Goal: Check status: Check status

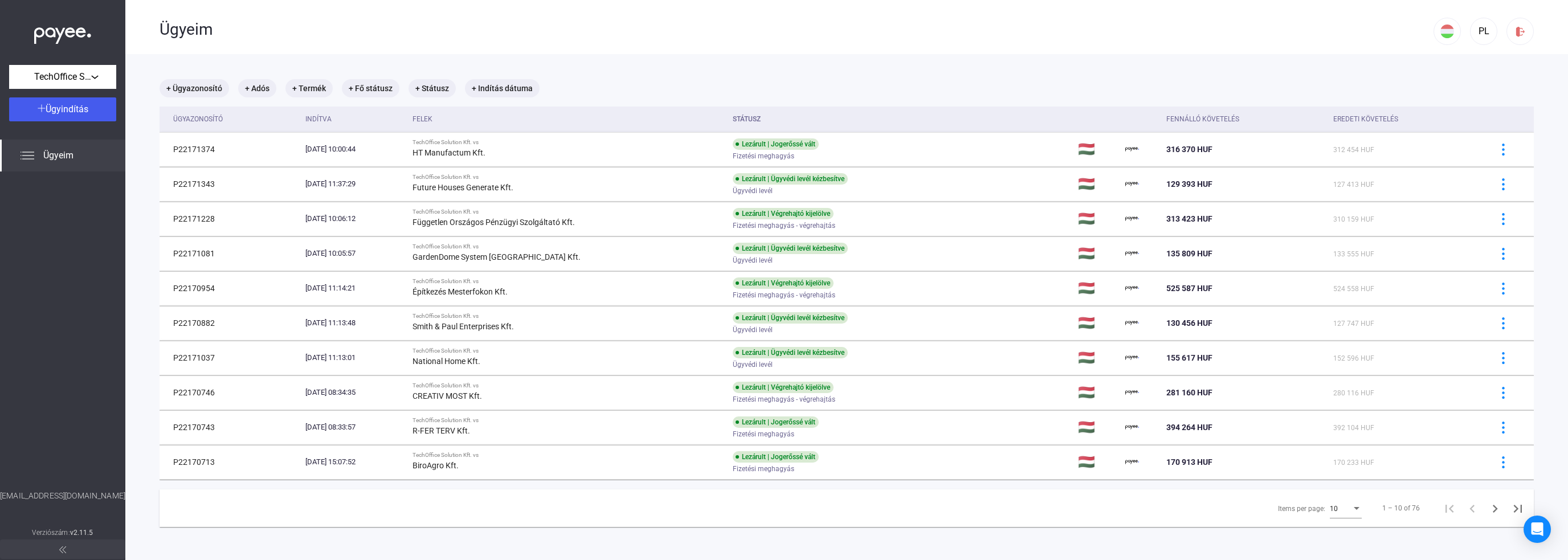
click at [629, 95] on div "+ Ügyazonosító + Adós + Termék + Fő státusz + Státusz + Indítás dátuma" at bounding box center [847, 88] width 1375 height 18
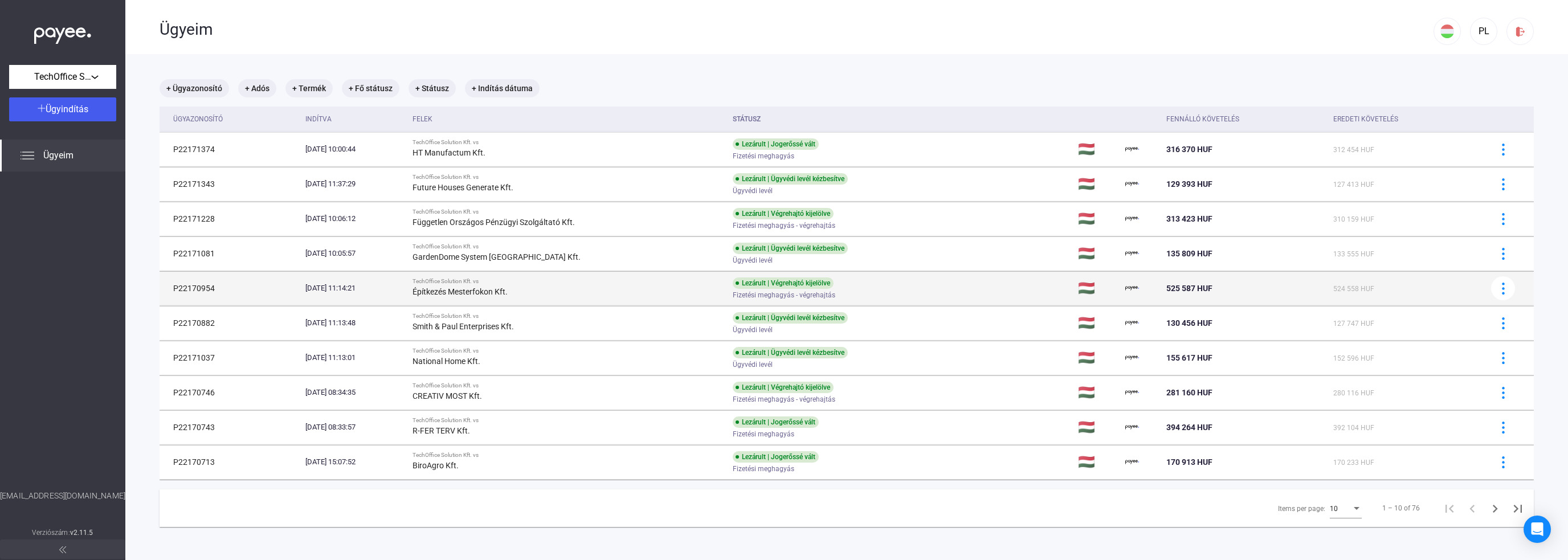
click at [608, 292] on div "Építkezés Mesterfokon Kft." at bounding box center [568, 292] width 311 height 13
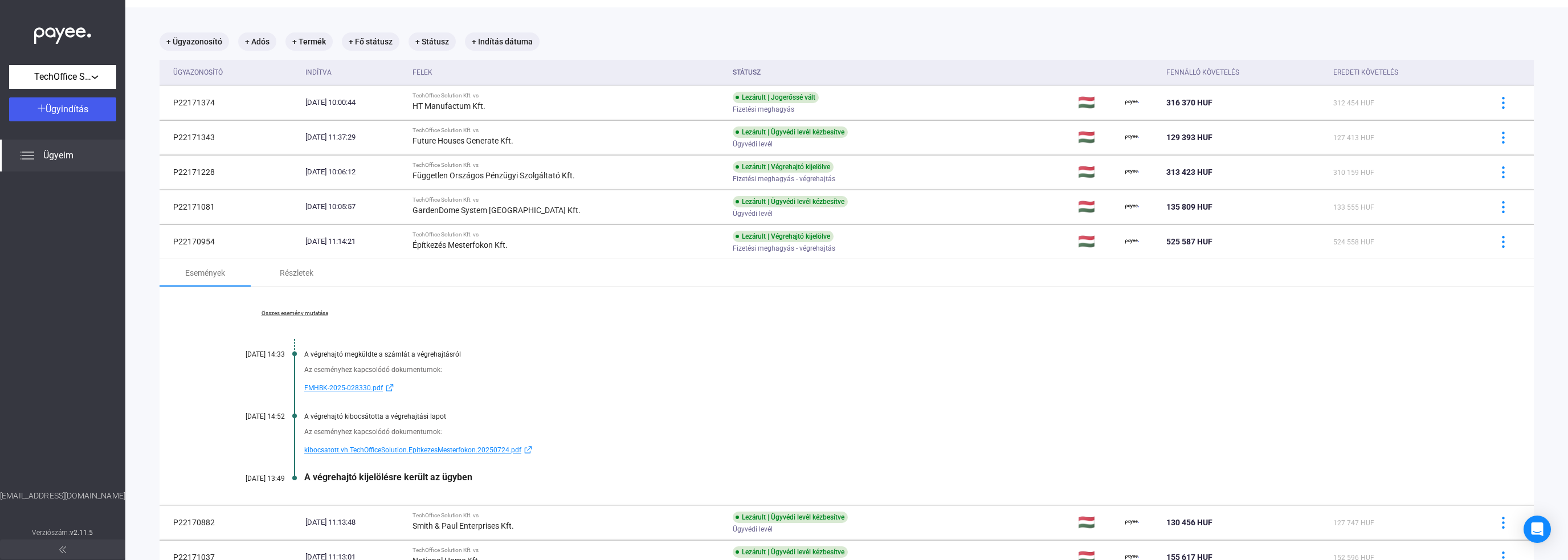
scroll to position [114, 0]
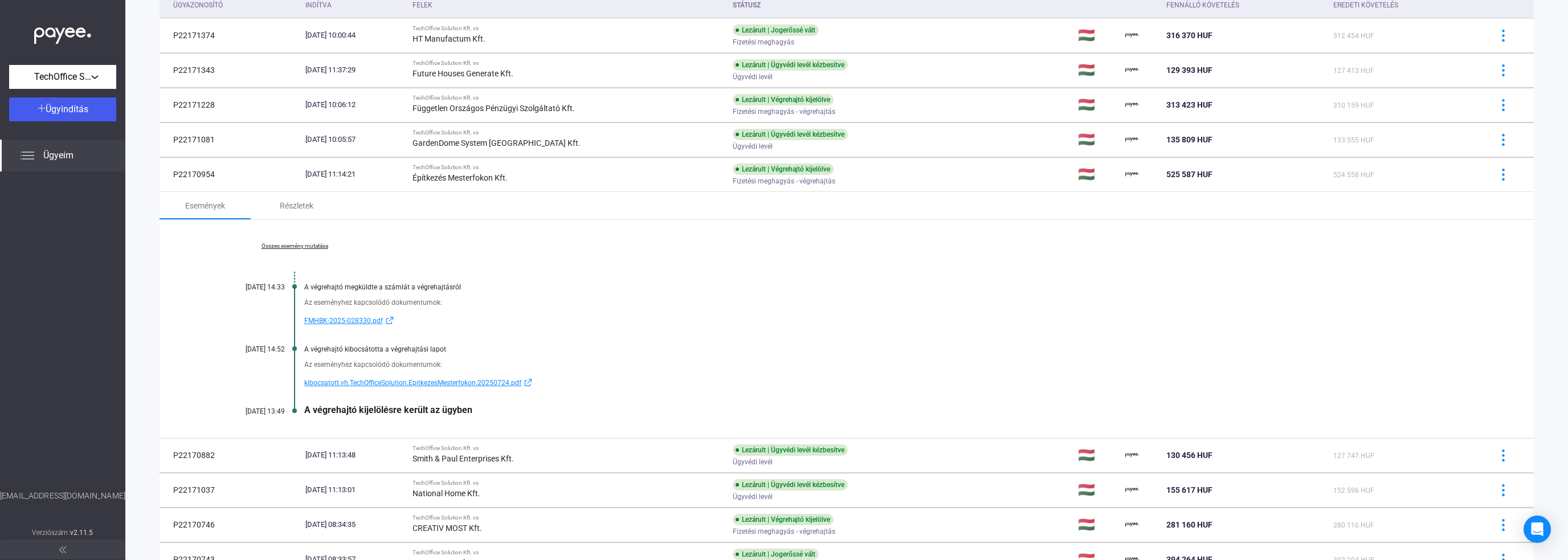
click at [590, 271] on div "Összes esemény mutatása [DATE] 14:33 A végrehajtó megküldte a számlát a végreha…" at bounding box center [847, 329] width 1375 height 218
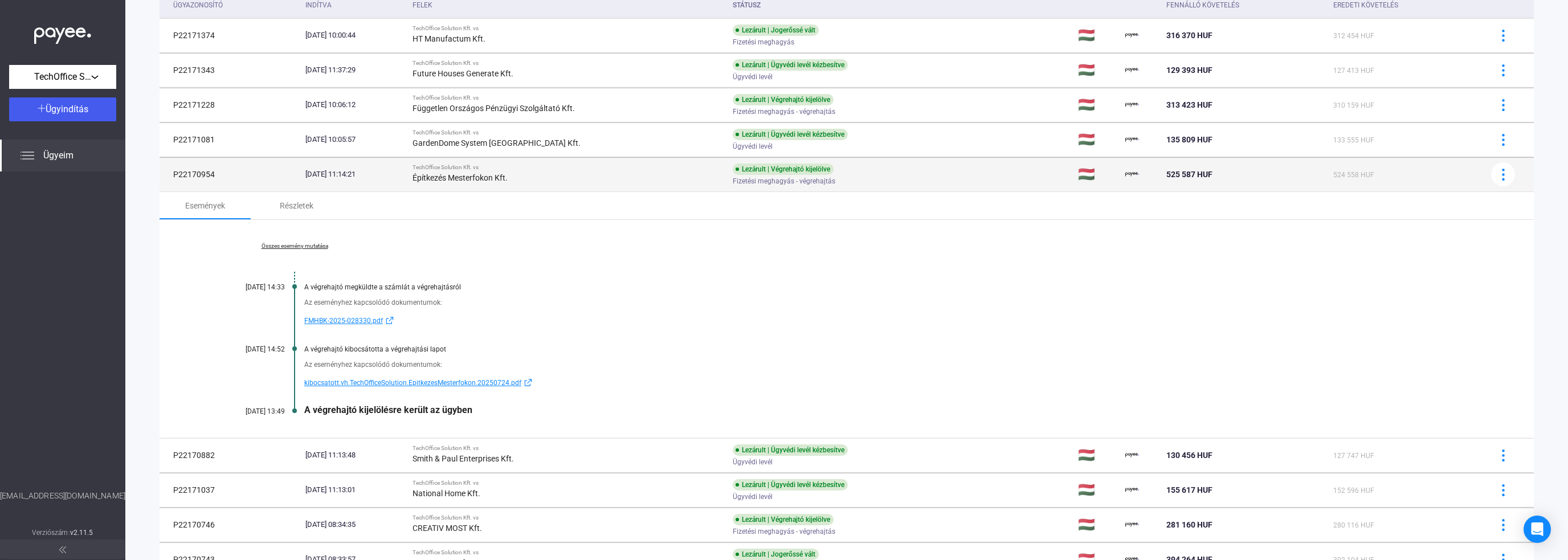
click at [540, 180] on div "Építkezés Mesterfokon Kft." at bounding box center [568, 178] width 311 height 13
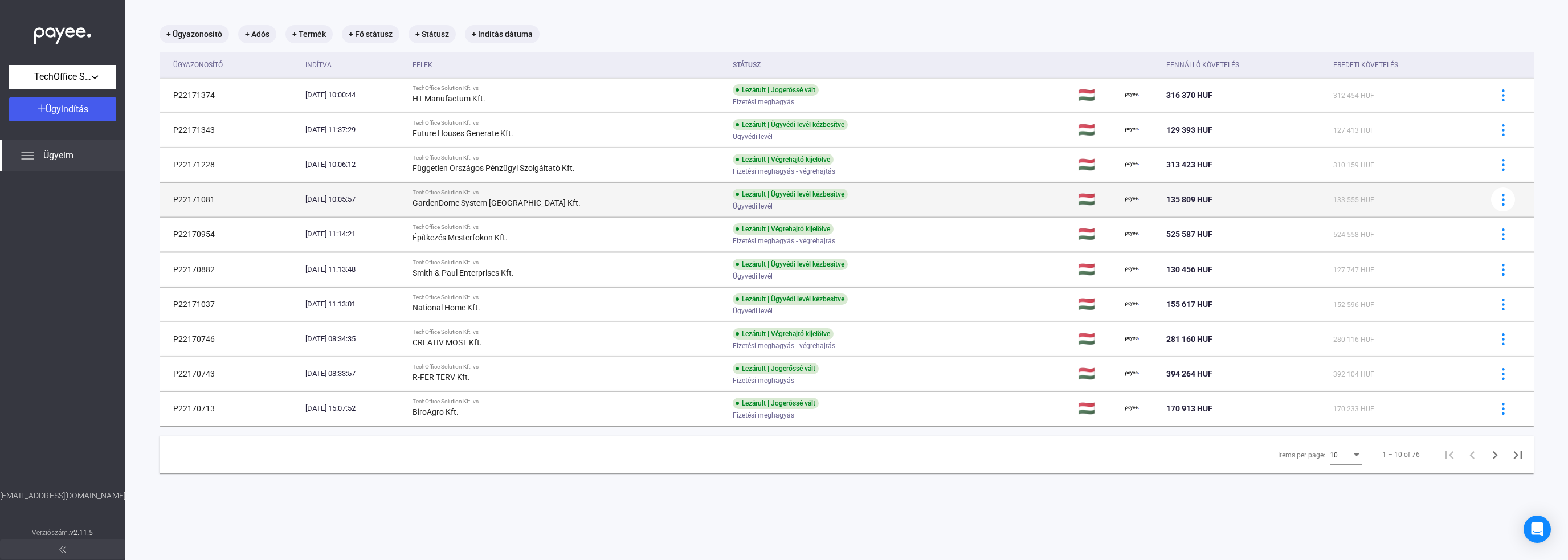
scroll to position [54, 0]
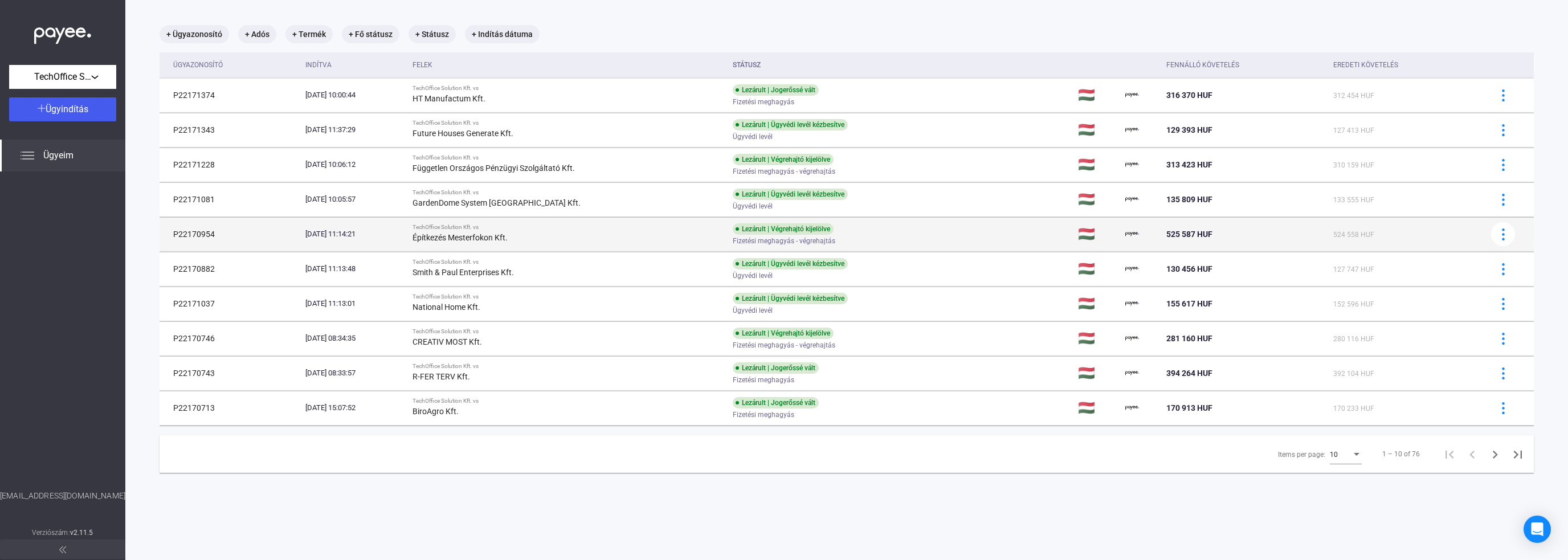
click at [595, 229] on div "TechOffice Solution Kft. vs" at bounding box center [568, 227] width 311 height 7
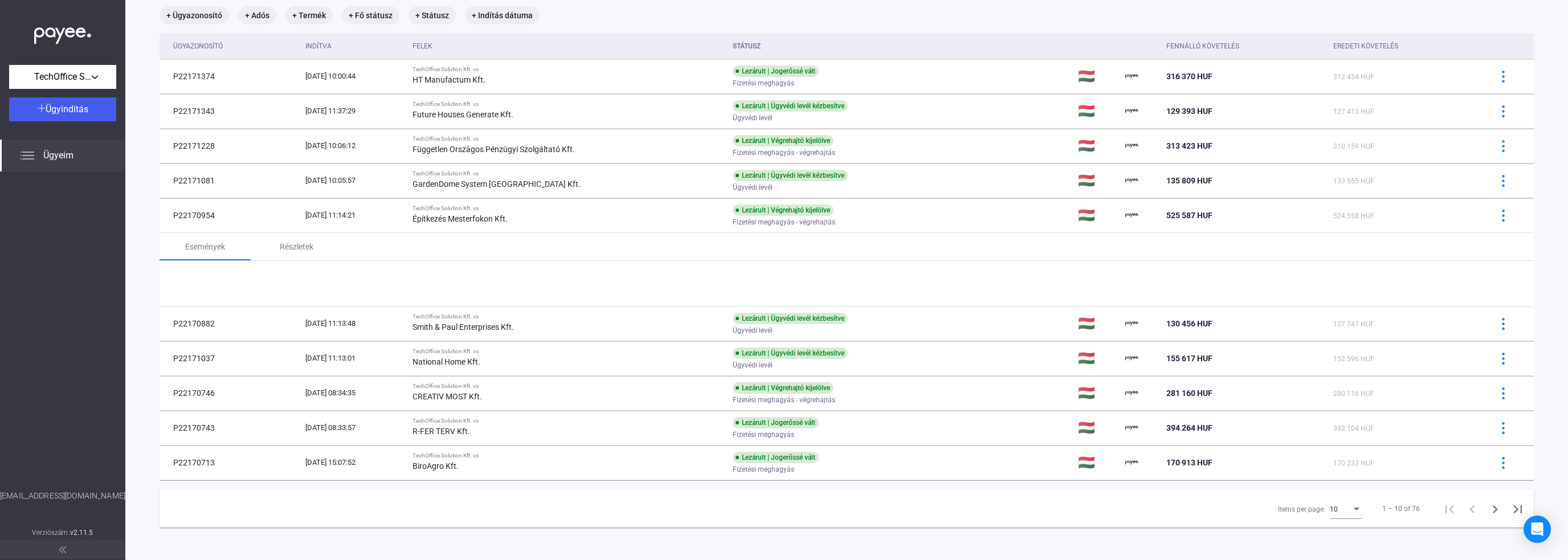
scroll to position [114, 0]
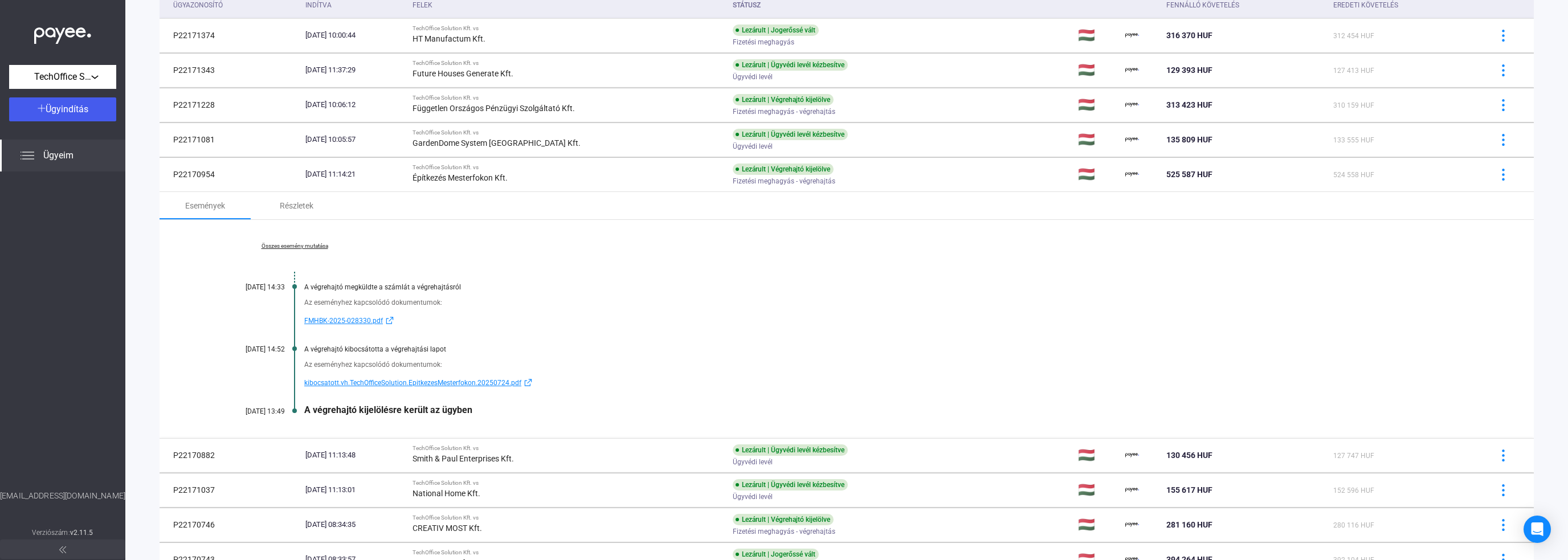
click at [621, 245] on div "Összes esemény mutatása [DATE] 14:33 A végrehajtó megküldte a számlát a végreha…" at bounding box center [847, 329] width 1375 height 218
drag, startPoint x: 469, startPoint y: 411, endPoint x: 303, endPoint y: 410, distance: 166.0
click at [303, 410] on div "Összes esemény mutatása [DATE] 14:33 A végrehajtó megküldte a számlát a végreha…" at bounding box center [847, 329] width 1375 height 218
copy div "A végrehajtó kijelölésre került az ügyben"
click at [382, 382] on span "kibocsatott.vh.TechOfficeSolution.EpitkezesMesterfokon.20250724.pdf" at bounding box center [413, 383] width 217 height 13
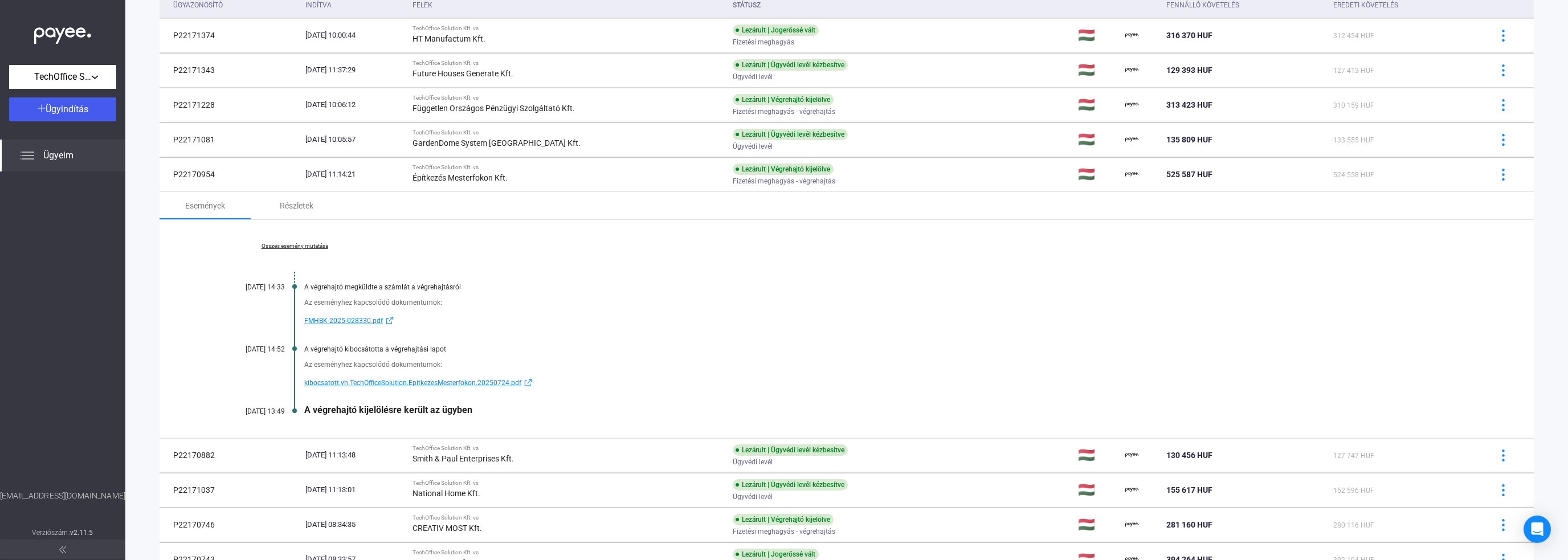
click at [470, 206] on div "Események Részletek" at bounding box center [847, 206] width 1375 height 27
click at [636, 304] on div "Az eseményhez kapcsolódó dokumentumok:" at bounding box center [890, 303] width 1173 height 12
click at [565, 252] on div "Összes esemény mutatása [DATE] 14:33 A végrehajtó megküldte a számlát a végreha…" at bounding box center [847, 329] width 1375 height 218
